Goal: Task Accomplishment & Management: Manage account settings

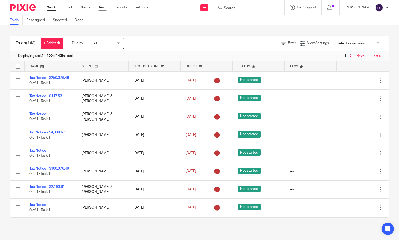
click at [102, 7] on link "Team" at bounding box center [102, 7] width 8 height 5
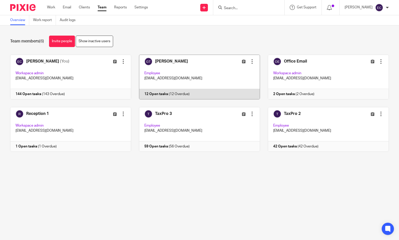
click at [191, 73] on link at bounding box center [195, 77] width 129 height 45
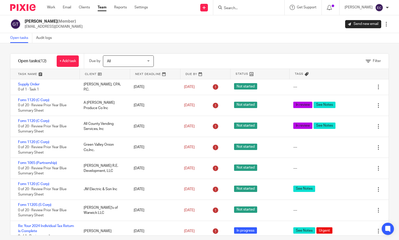
scroll to position [1, 0]
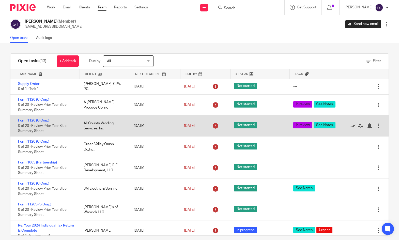
click at [30, 120] on link "Form 1120 (C Corp)" at bounding box center [33, 121] width 31 height 4
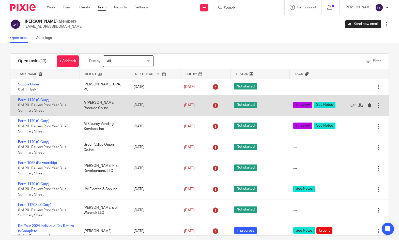
click at [106, 106] on div "A [PERSON_NAME] Produce Co Inc" at bounding box center [104, 106] width 50 height 16
click at [36, 101] on link "Form 1120 (C Corp)" at bounding box center [33, 100] width 31 height 4
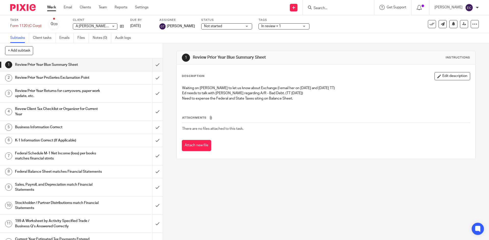
click at [191, 192] on div "1 Review Prior Year Blue Summary Sheet Instructions Description Edit descriptio…" at bounding box center [326, 141] width 326 height 197
click at [310, 6] on div at bounding box center [337, 7] width 59 height 6
click at [313, 8] on input "Search" at bounding box center [336, 8] width 46 height 5
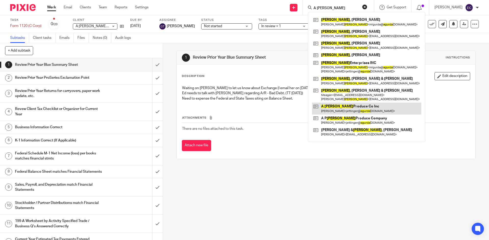
type input "A gurda"
click at [350, 109] on link at bounding box center [366, 109] width 109 height 12
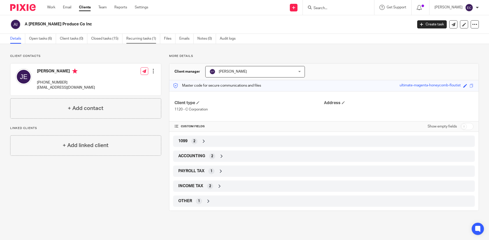
click at [138, 38] on link "Recurring tasks (1)" at bounding box center [143, 39] width 34 height 10
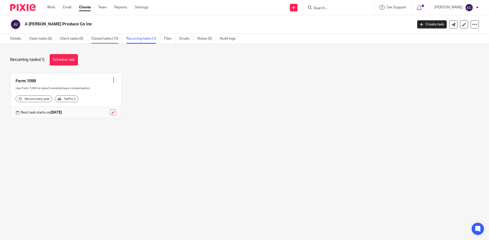
click at [103, 37] on link "Closed tasks (15)" at bounding box center [106, 39] width 31 height 10
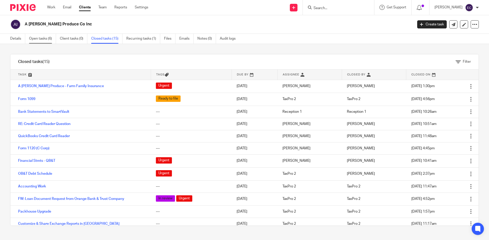
click at [49, 38] on link "Open tasks (6)" at bounding box center [42, 39] width 27 height 10
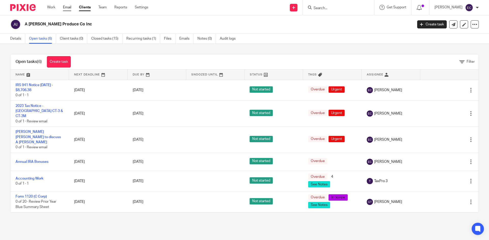
click at [66, 8] on link "Email" at bounding box center [67, 7] width 8 height 5
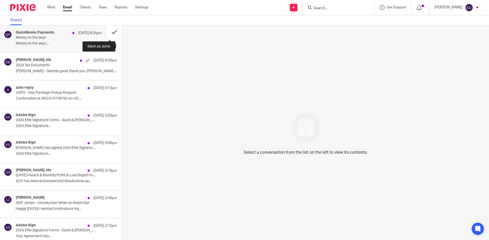
click at [109, 33] on button at bounding box center [114, 31] width 15 height 13
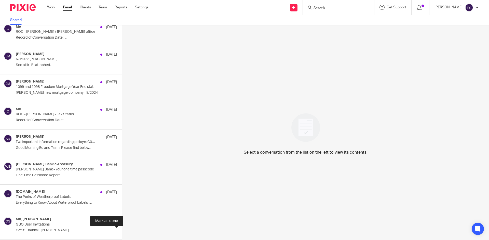
scroll to position [8570, 0]
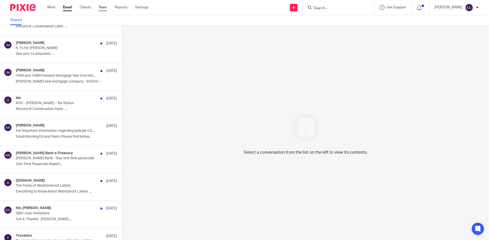
click at [102, 7] on link "Team" at bounding box center [102, 7] width 8 height 5
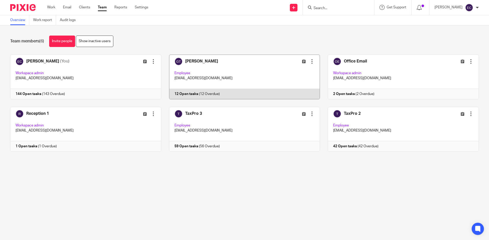
click at [209, 67] on link at bounding box center [240, 77] width 159 height 45
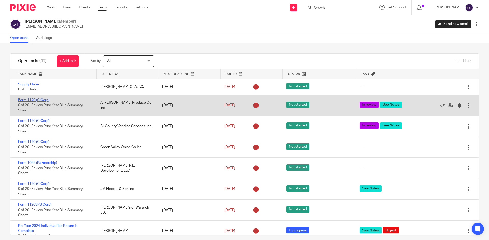
click at [28, 101] on link "Form 1120 (C Corp)" at bounding box center [33, 100] width 31 height 4
click at [30, 100] on link "Form 1120 (C Corp)" at bounding box center [33, 100] width 31 height 4
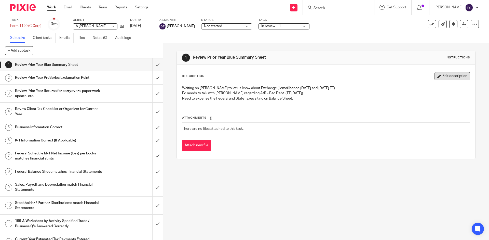
click at [445, 78] on button "Edit description" at bounding box center [452, 76] width 36 height 8
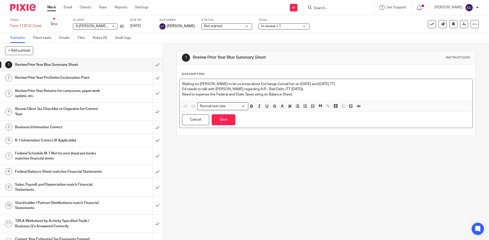
click at [297, 94] on p "Need to expense the Federal and State Taxes siting on Balance Sheet." at bounding box center [325, 94] width 287 height 5
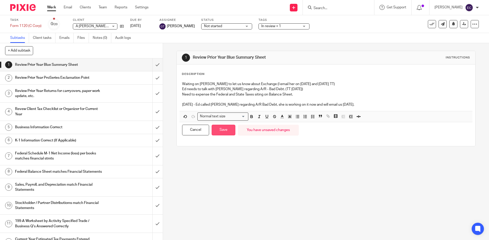
click at [227, 131] on button "Save" at bounding box center [223, 130] width 24 height 11
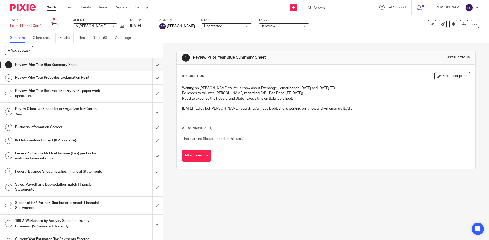
click at [313, 5] on form at bounding box center [340, 7] width 54 height 6
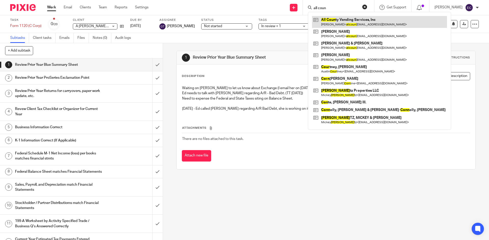
type input "all coun"
click at [334, 21] on link at bounding box center [379, 22] width 135 height 12
